Goal: Transaction & Acquisition: Purchase product/service

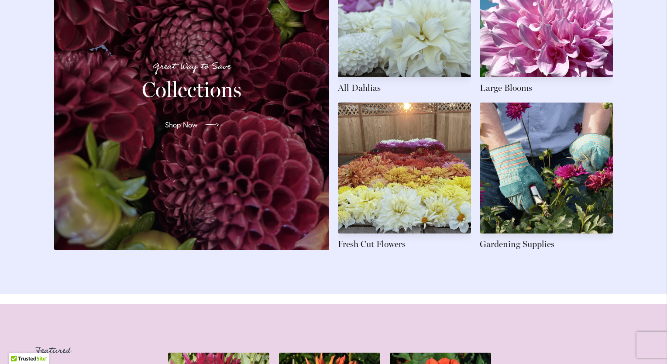
scroll to position [1317, 0]
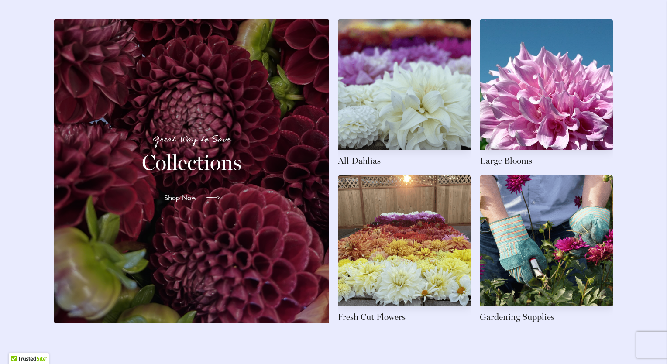
click at [210, 202] on icon at bounding box center [213, 198] width 14 height 14
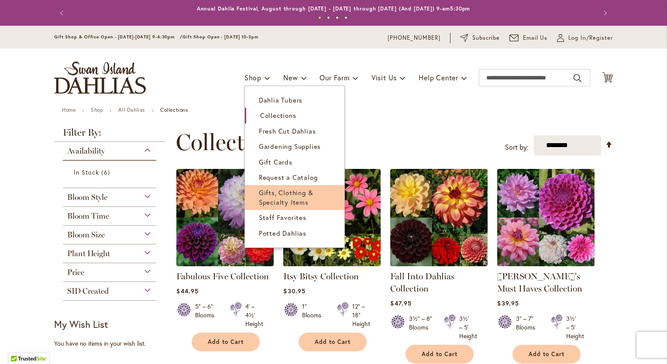
click at [262, 200] on span "Gifts, Clothing & Specialty Items" at bounding box center [286, 197] width 55 height 18
